Goal: Information Seeking & Learning: Learn about a topic

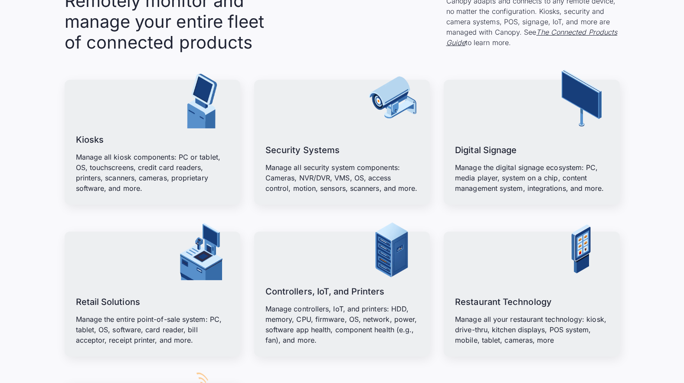
scroll to position [1063, 0]
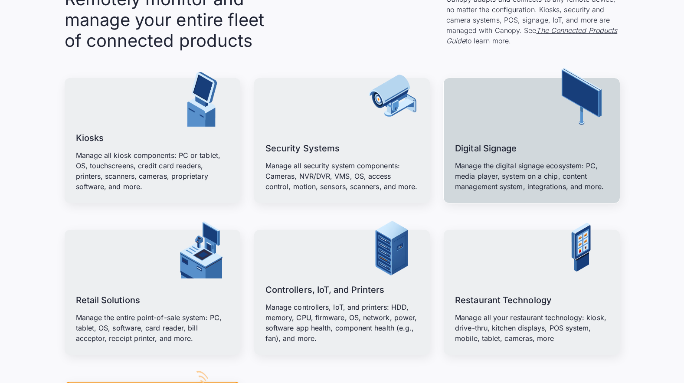
click at [574, 130] on link "Digital Signage Manage the digital signage ecosystem: PC, media player, system …" at bounding box center [531, 140] width 176 height 125
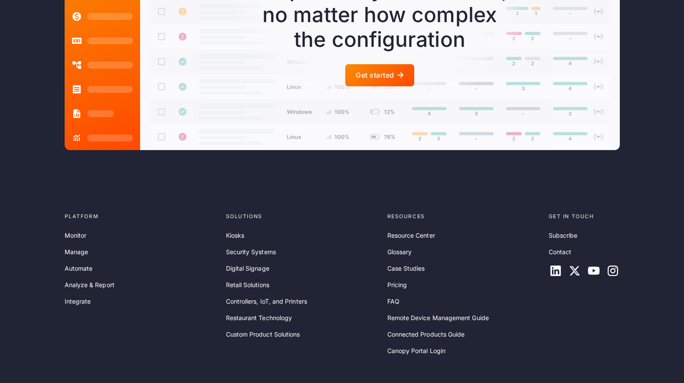
scroll to position [2420, 0]
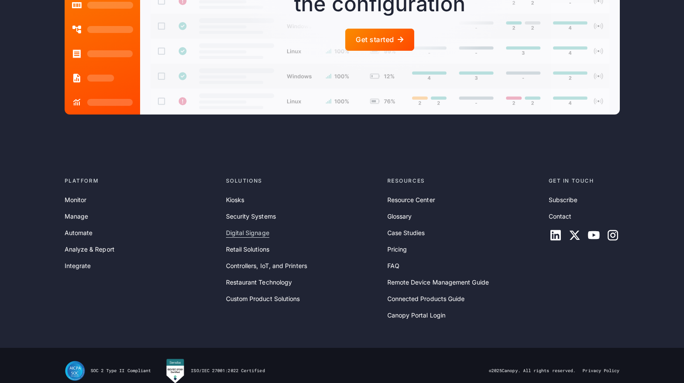
click at [253, 228] on link "Digital Signage" at bounding box center [247, 233] width 43 height 10
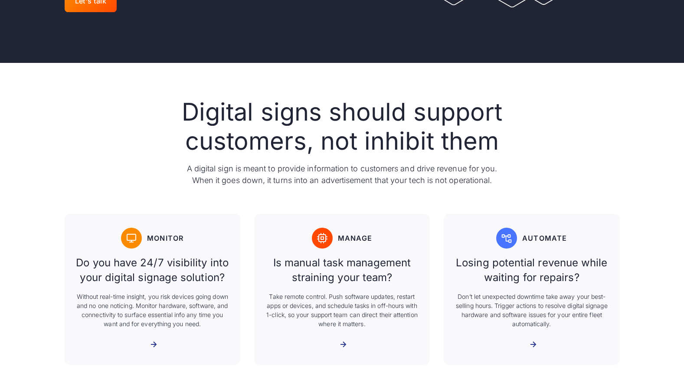
scroll to position [298, 0]
